Goal: Information Seeking & Learning: Understand process/instructions

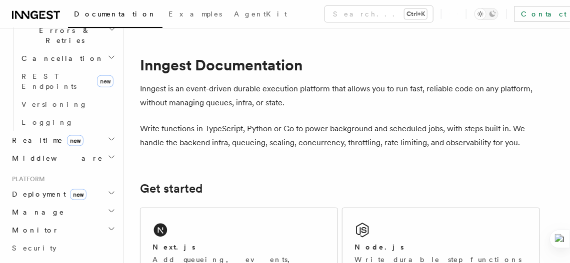
scroll to position [417, 0]
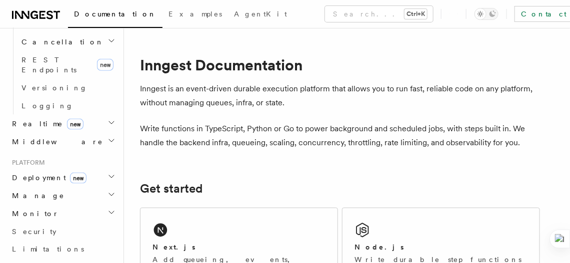
click at [45, 173] on span "Deployment new" at bounding box center [47, 178] width 78 height 10
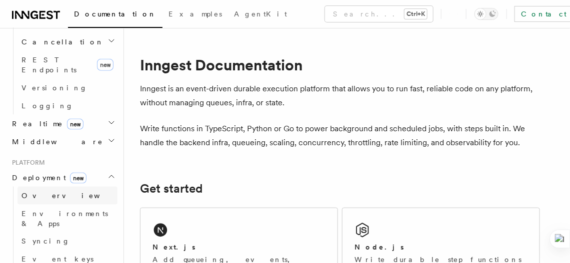
click at [60, 187] on link "Overview" at bounding box center [67, 196] width 100 height 18
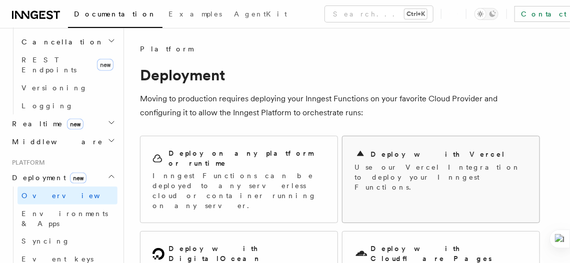
click at [389, 162] on p "Use our Vercel Integration to deploy your Inngest Functions." at bounding box center [440, 177] width 173 height 30
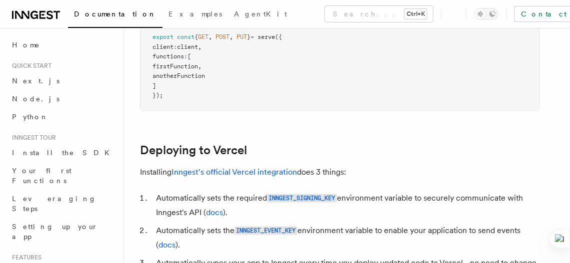
scroll to position [369, 0]
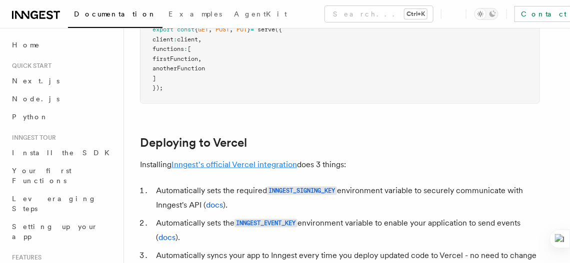
click at [223, 164] on link "Inngest's official Vercel integration" at bounding box center [233, 164] width 125 height 9
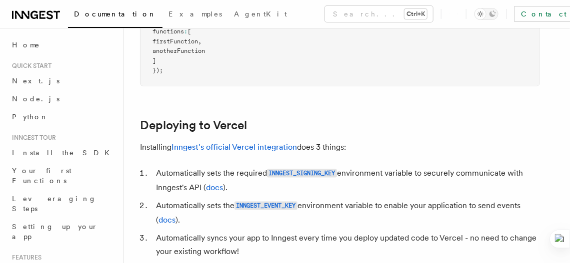
scroll to position [387, 0]
click at [209, 143] on link "Inngest's official Vercel integration" at bounding box center [233, 146] width 125 height 9
